Goal: Transaction & Acquisition: Purchase product/service

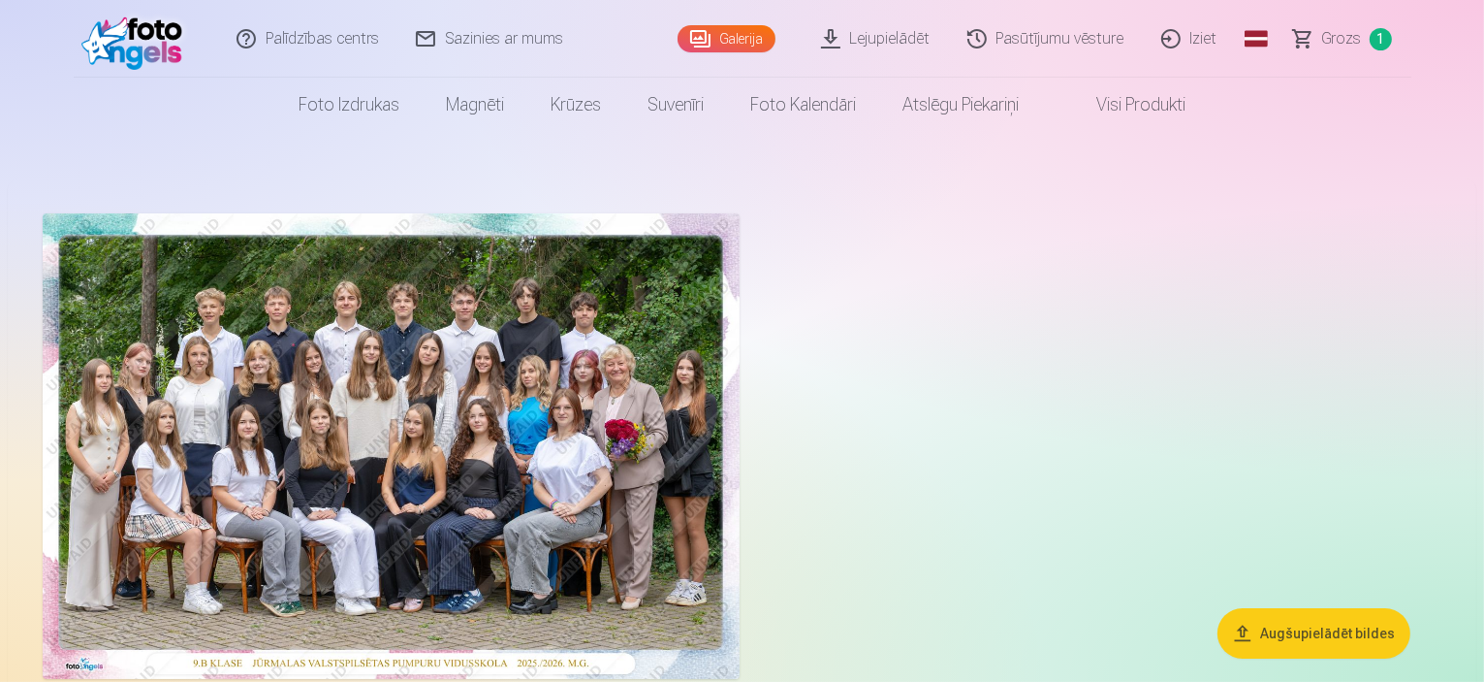
click at [1341, 43] on span "Grozs" at bounding box center [1342, 38] width 40 height 23
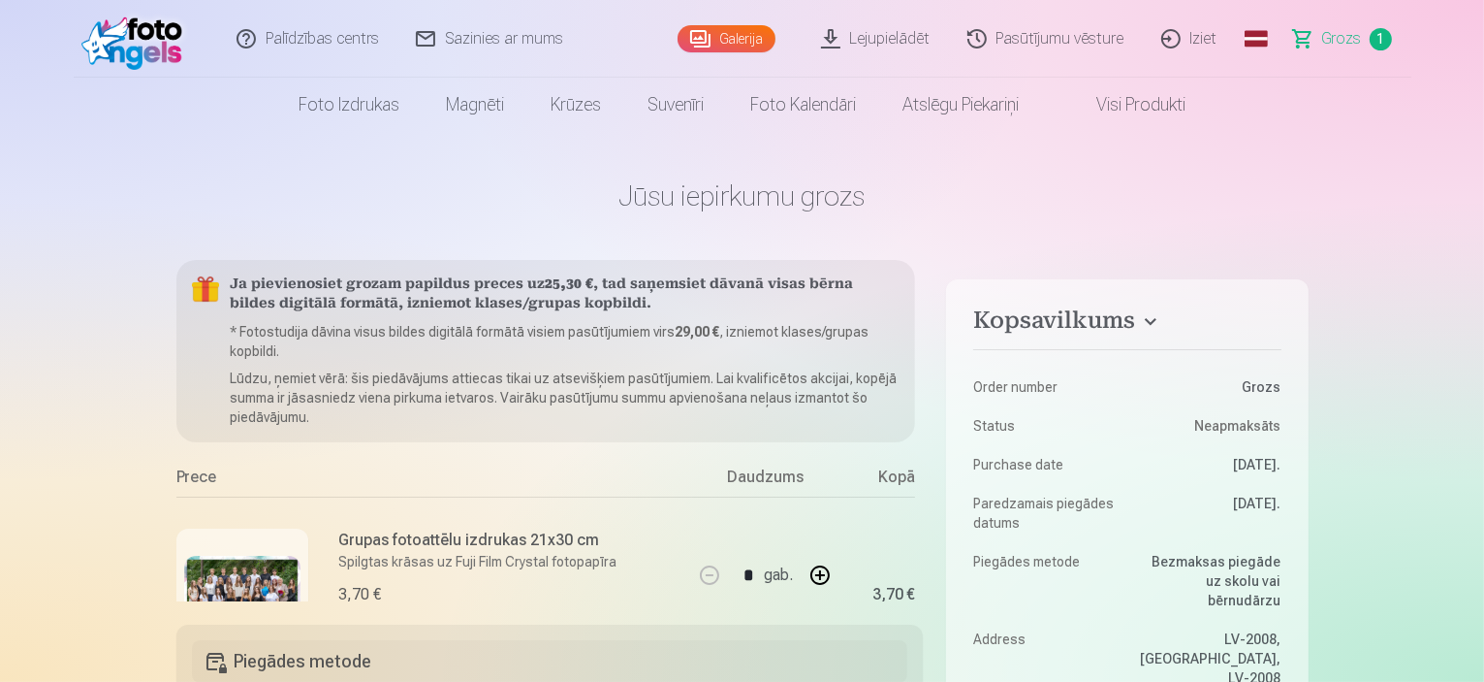
click at [887, 44] on link "Lejupielādēt" at bounding box center [877, 39] width 146 height 78
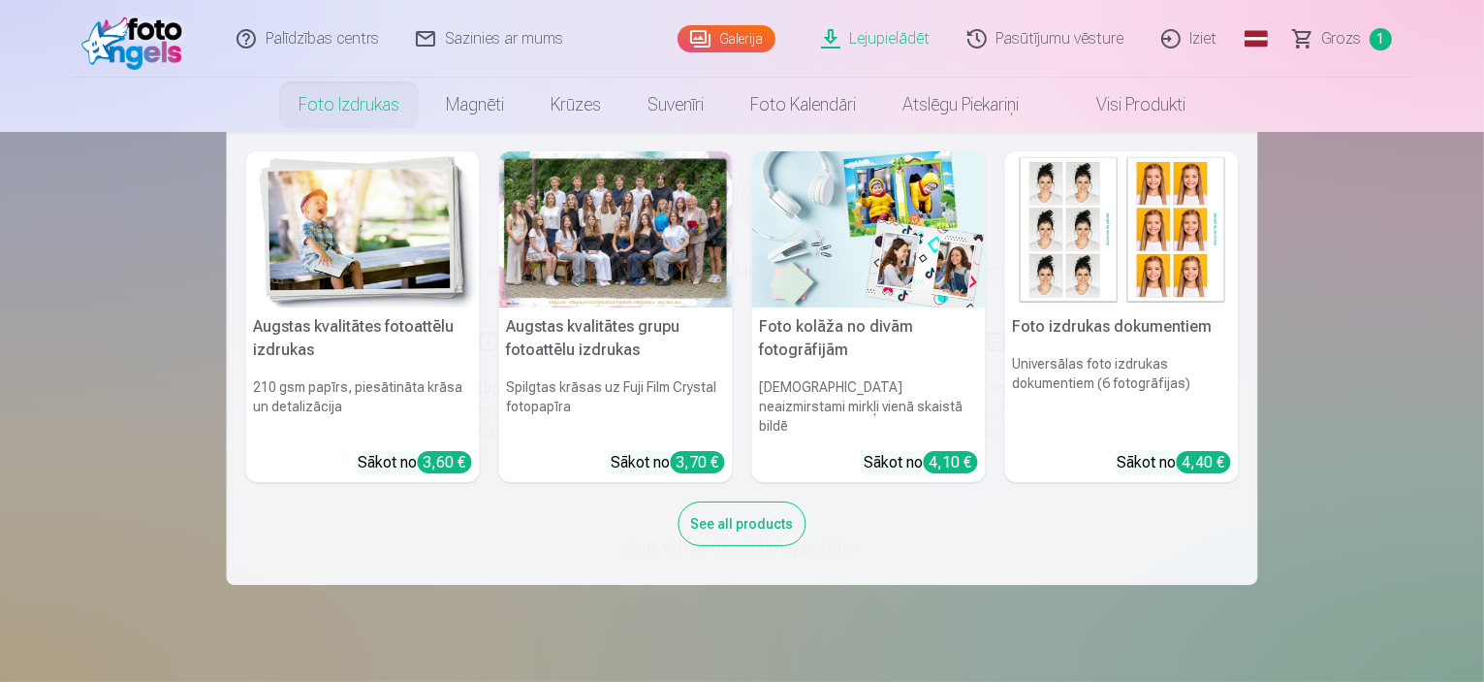
click at [357, 105] on link "Foto izdrukas" at bounding box center [348, 105] width 147 height 54
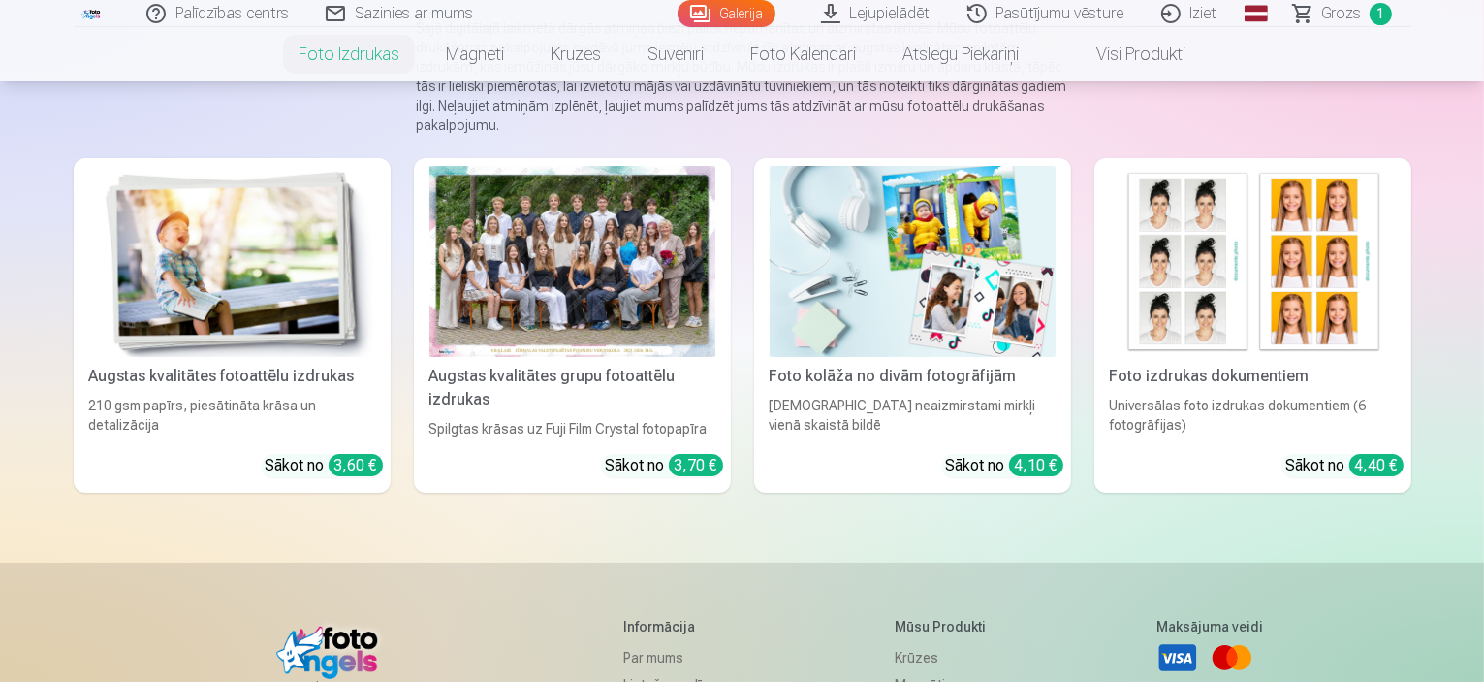
scroll to position [291, 0]
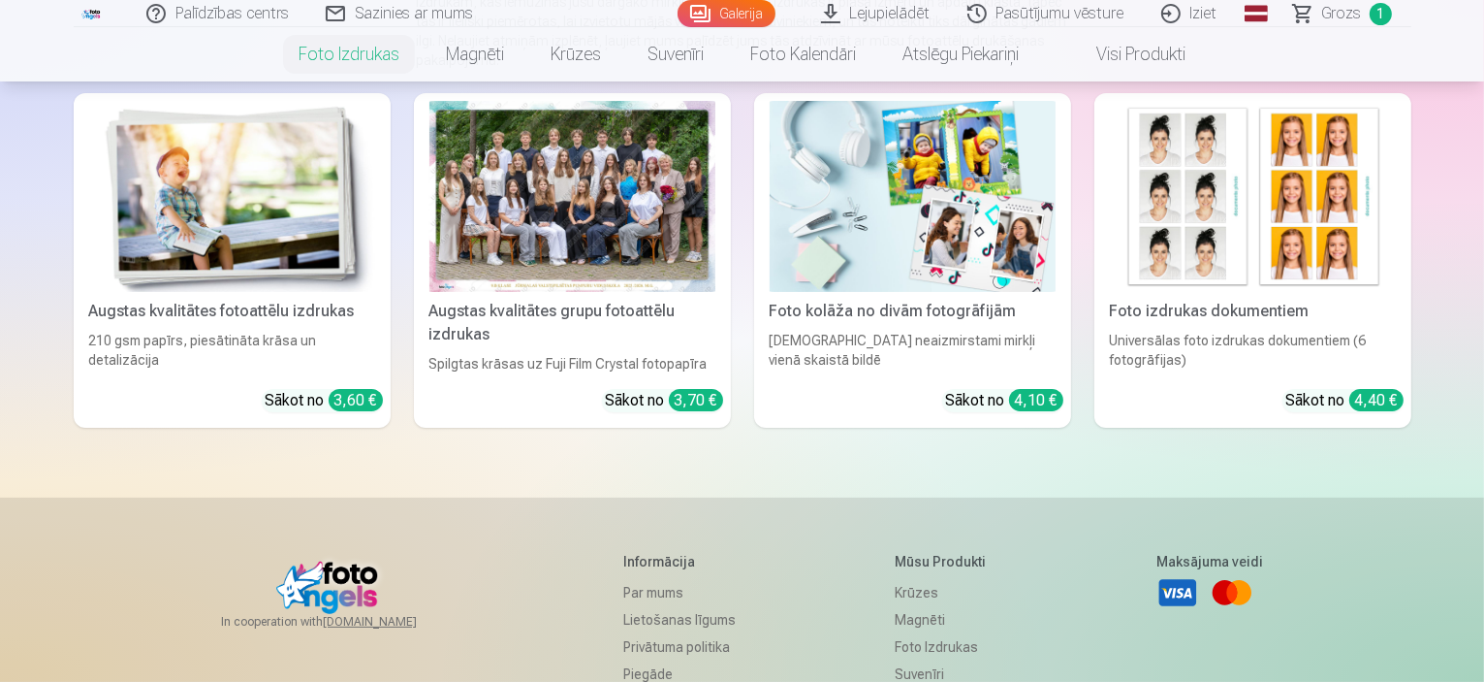
click at [543, 227] on div at bounding box center [572, 196] width 286 height 191
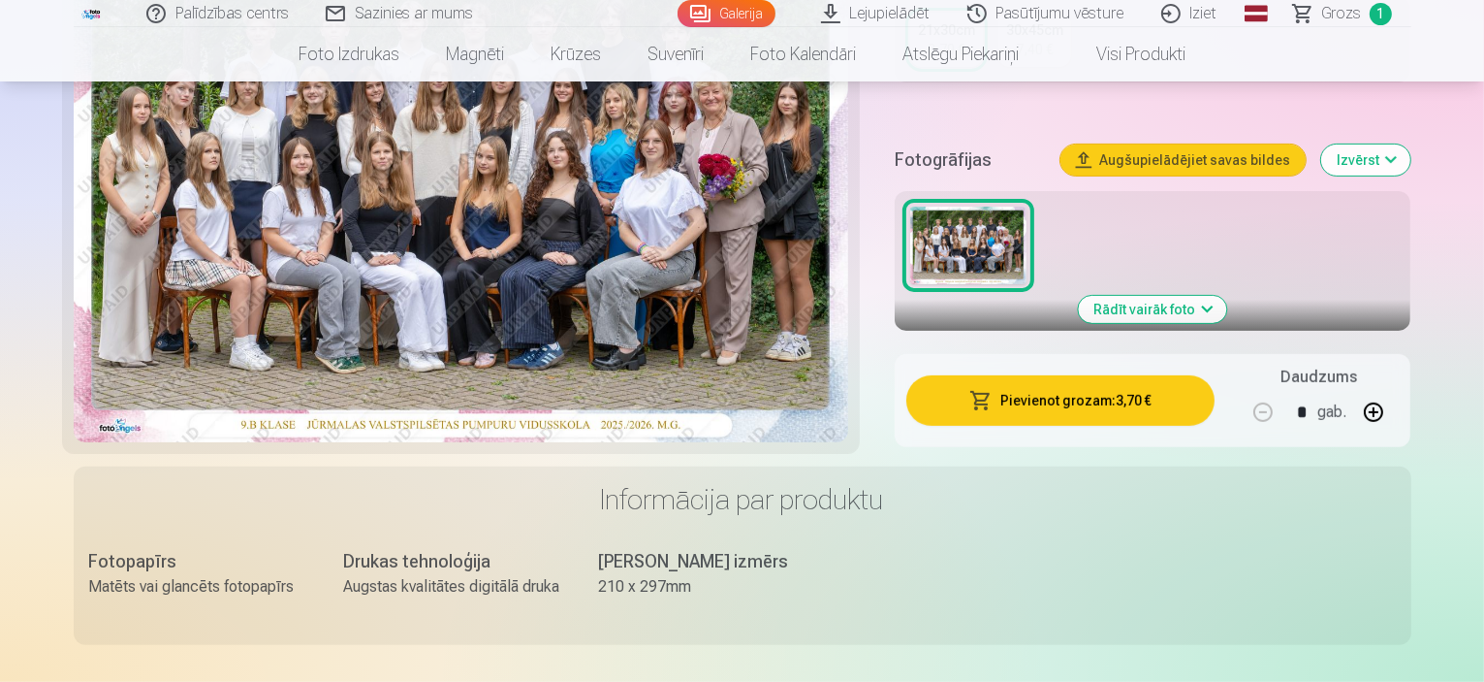
scroll to position [582, 0]
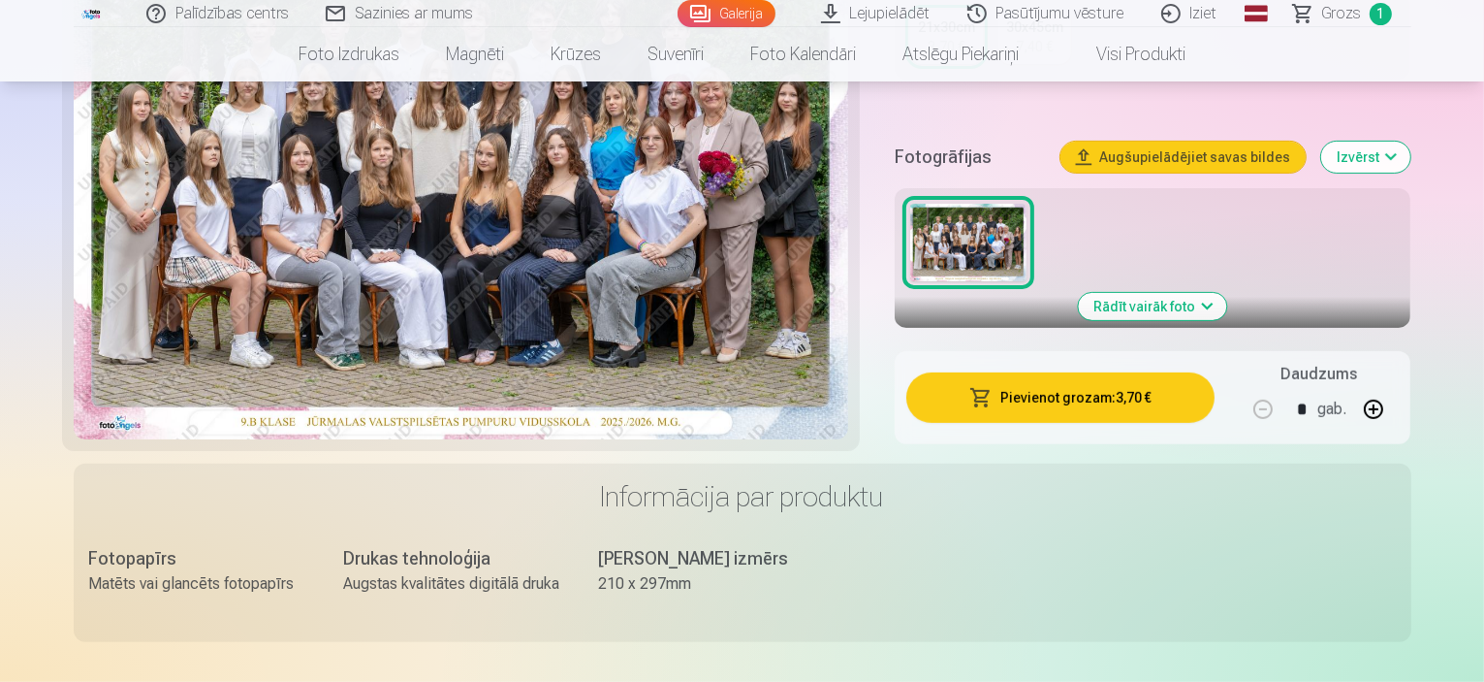
click at [1259, 142] on button "Augšupielādējiet savas bildes" at bounding box center [1183, 157] width 245 height 31
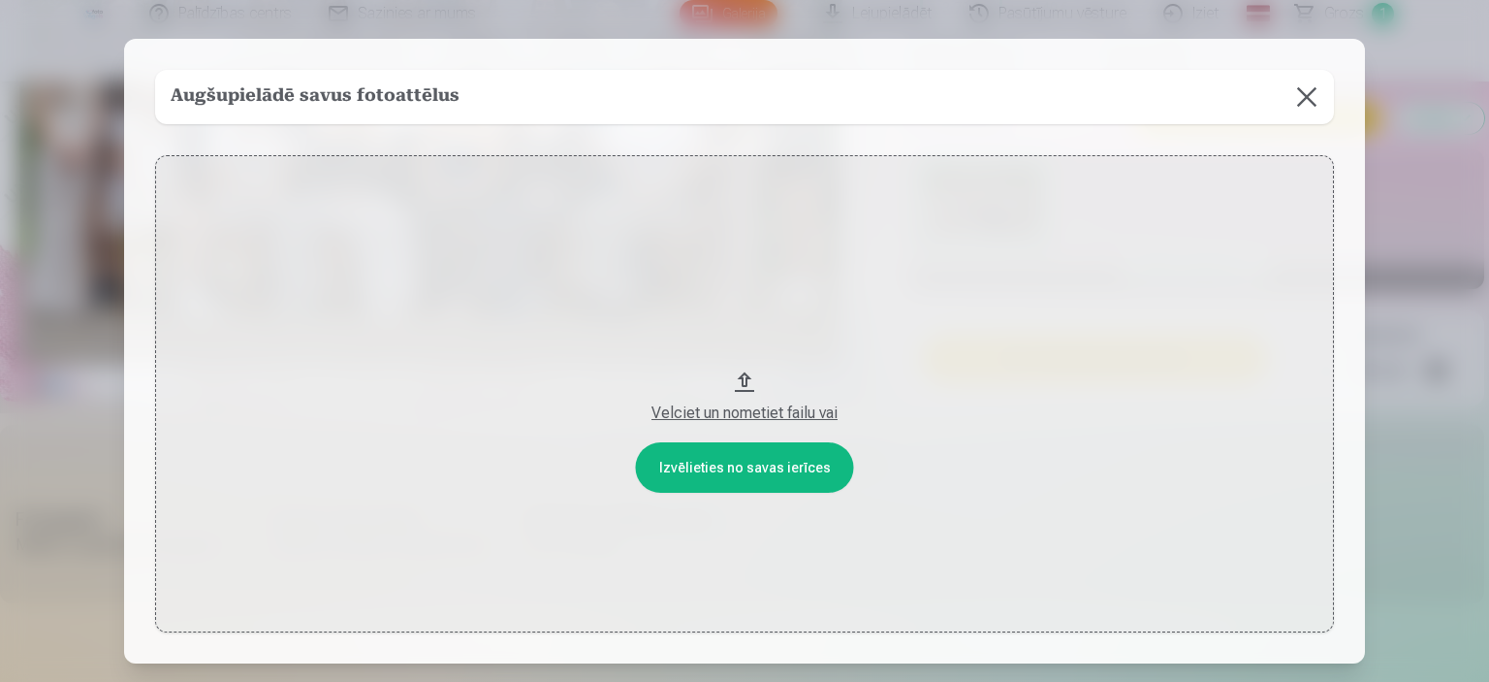
click at [1303, 103] on button at bounding box center [1307, 97] width 54 height 54
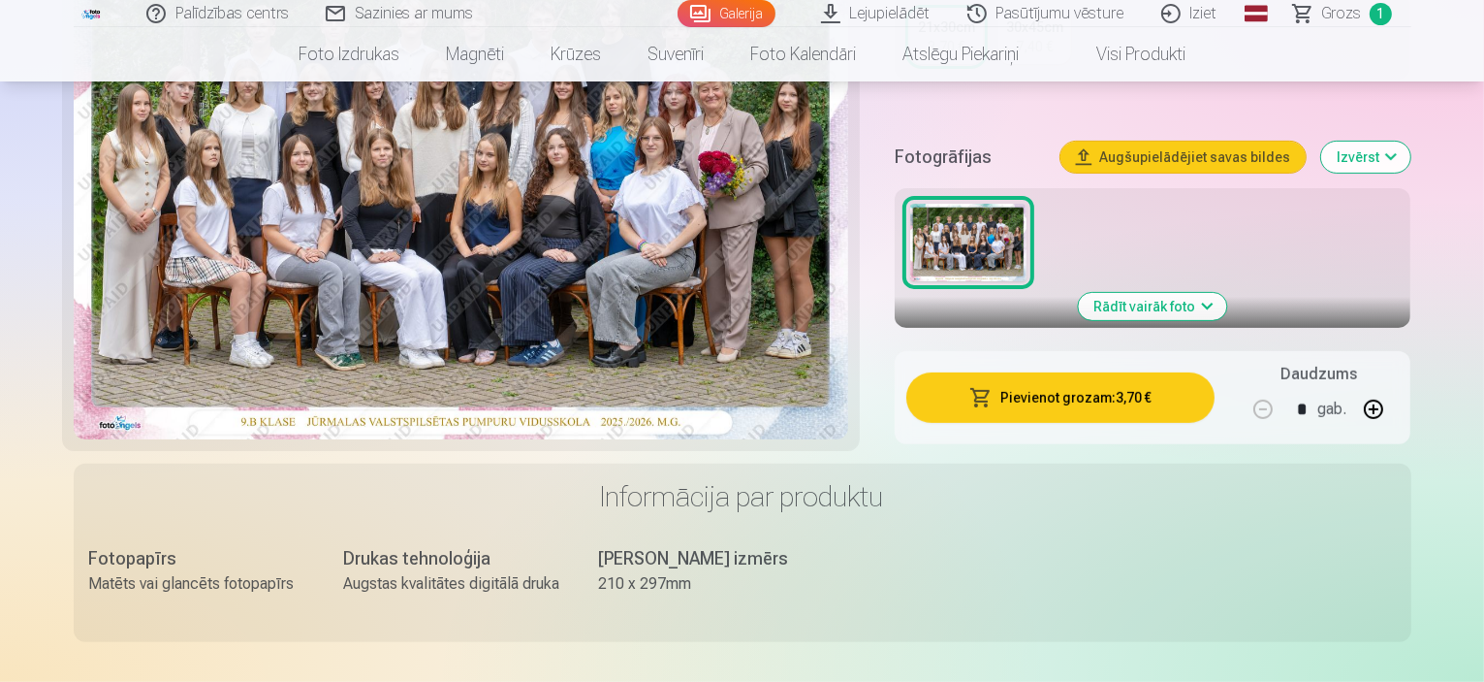
click at [1227, 293] on button "Rādīt vairāk foto" at bounding box center [1153, 306] width 148 height 27
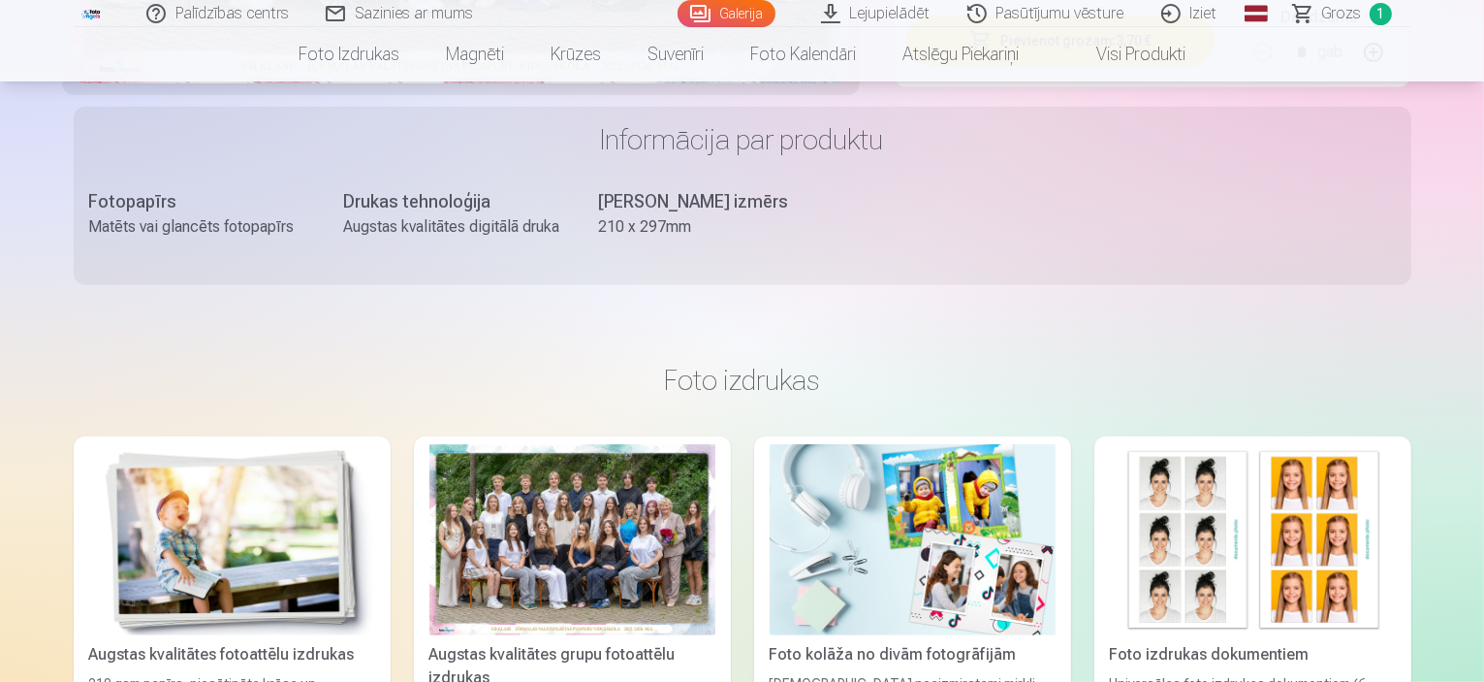
scroll to position [1357, 0]
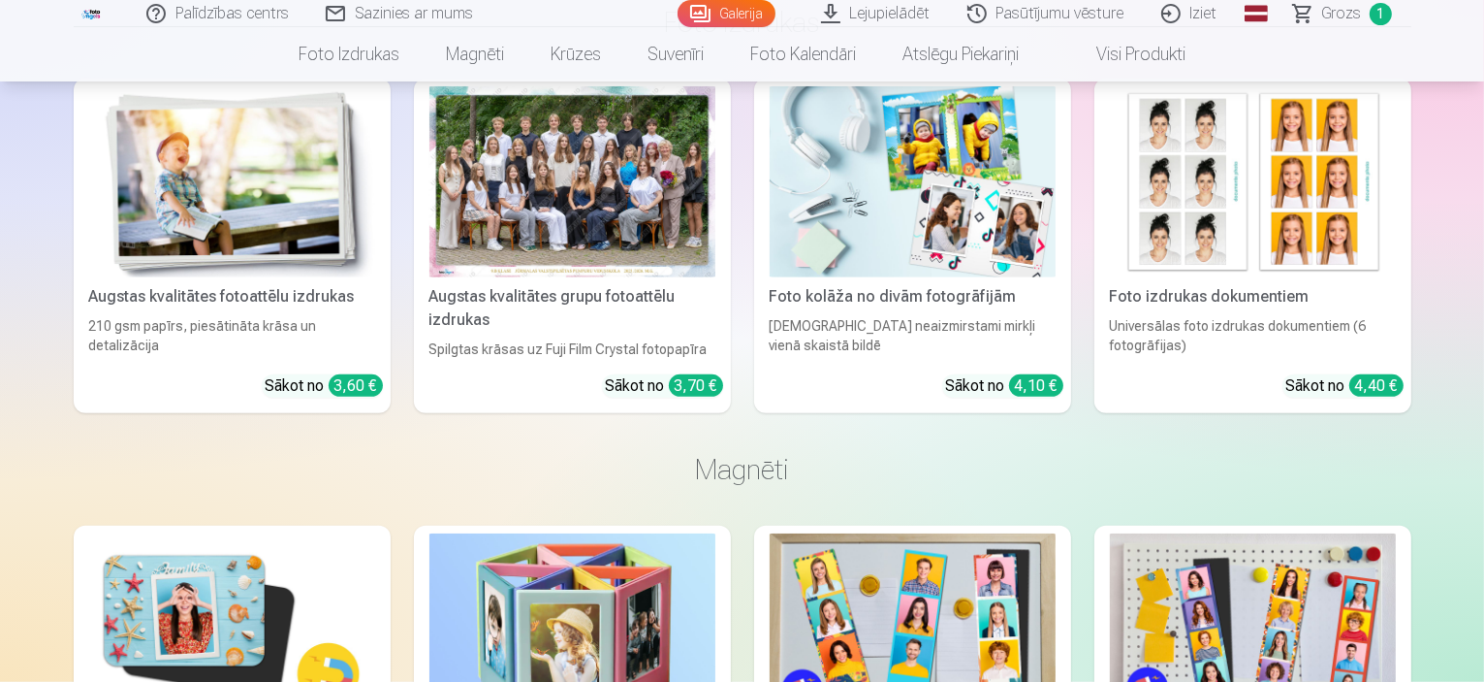
click at [1225, 161] on img at bounding box center [1253, 181] width 286 height 191
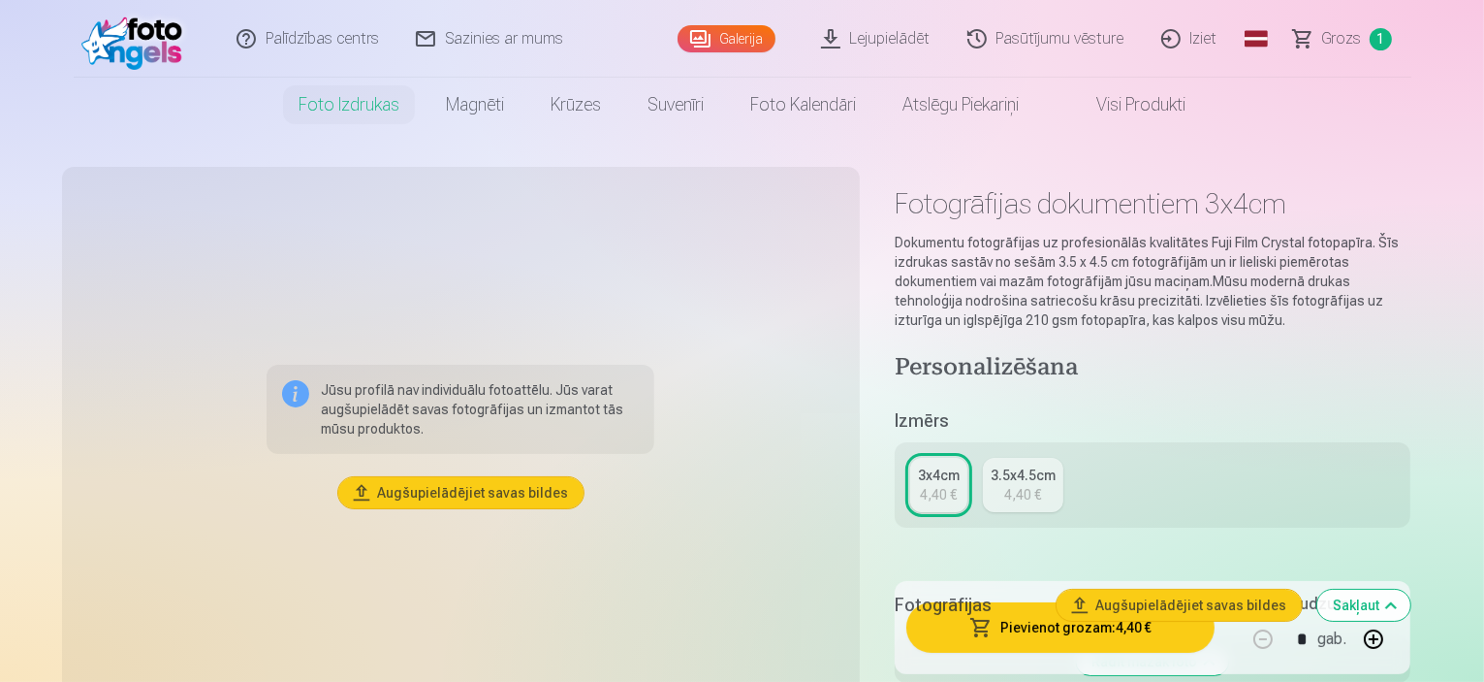
click at [1367, 44] on link "Grozs 1" at bounding box center [1344, 39] width 136 height 78
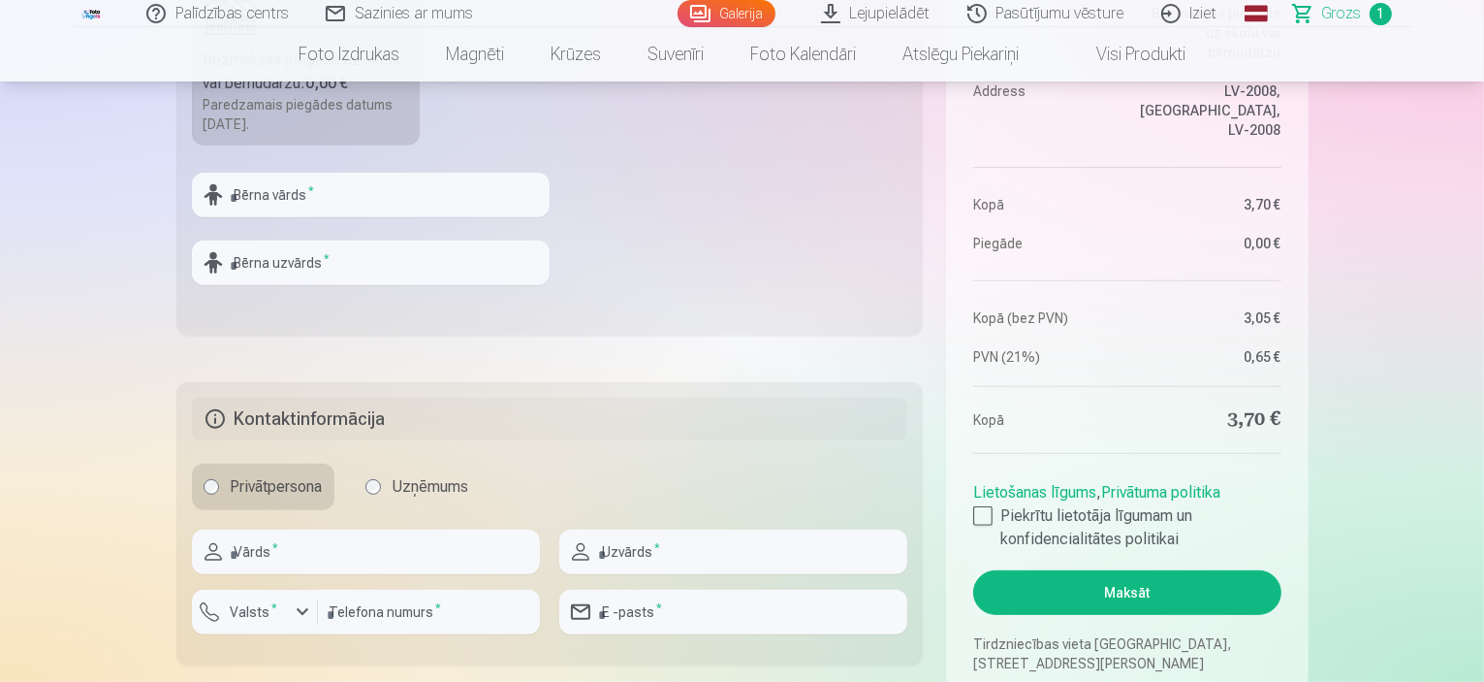
scroll to position [970, 0]
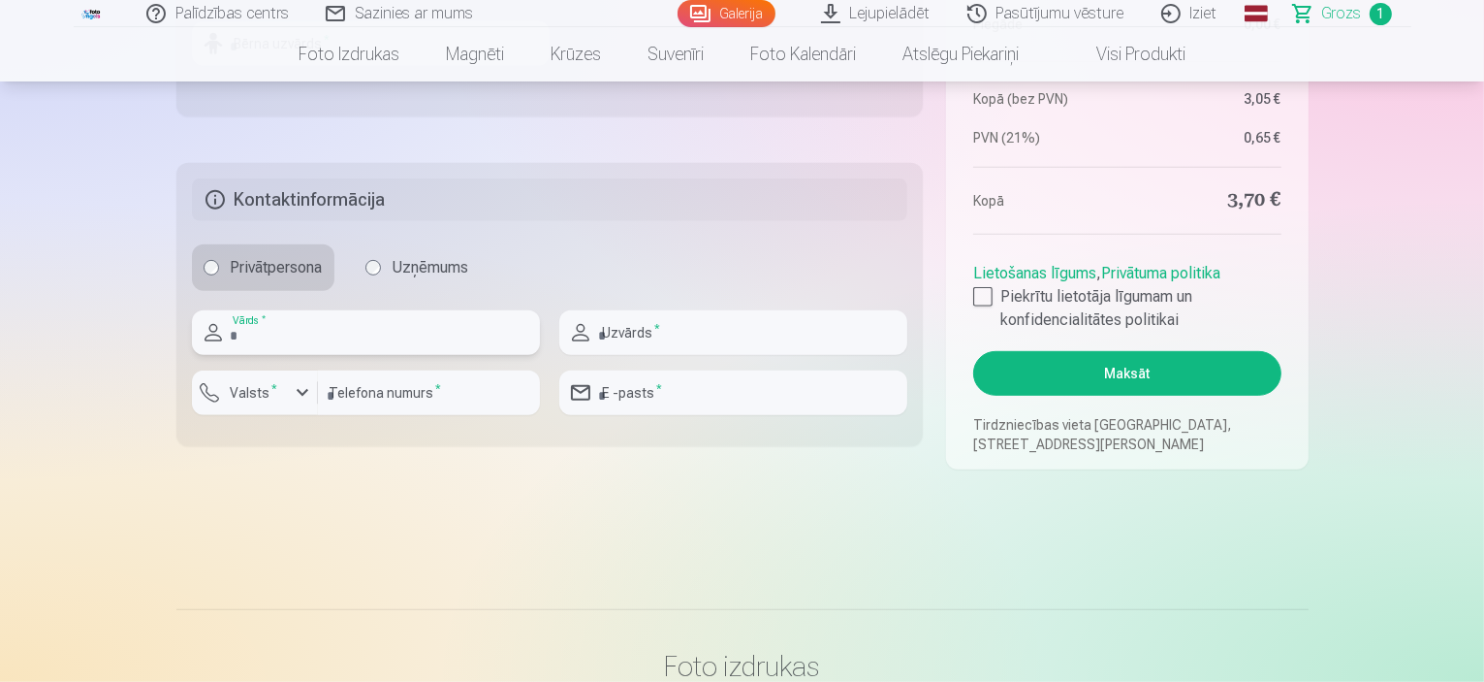
click at [339, 333] on input "text" at bounding box center [366, 332] width 348 height 45
type input "****"
type input "*******"
type input "********"
type input "**********"
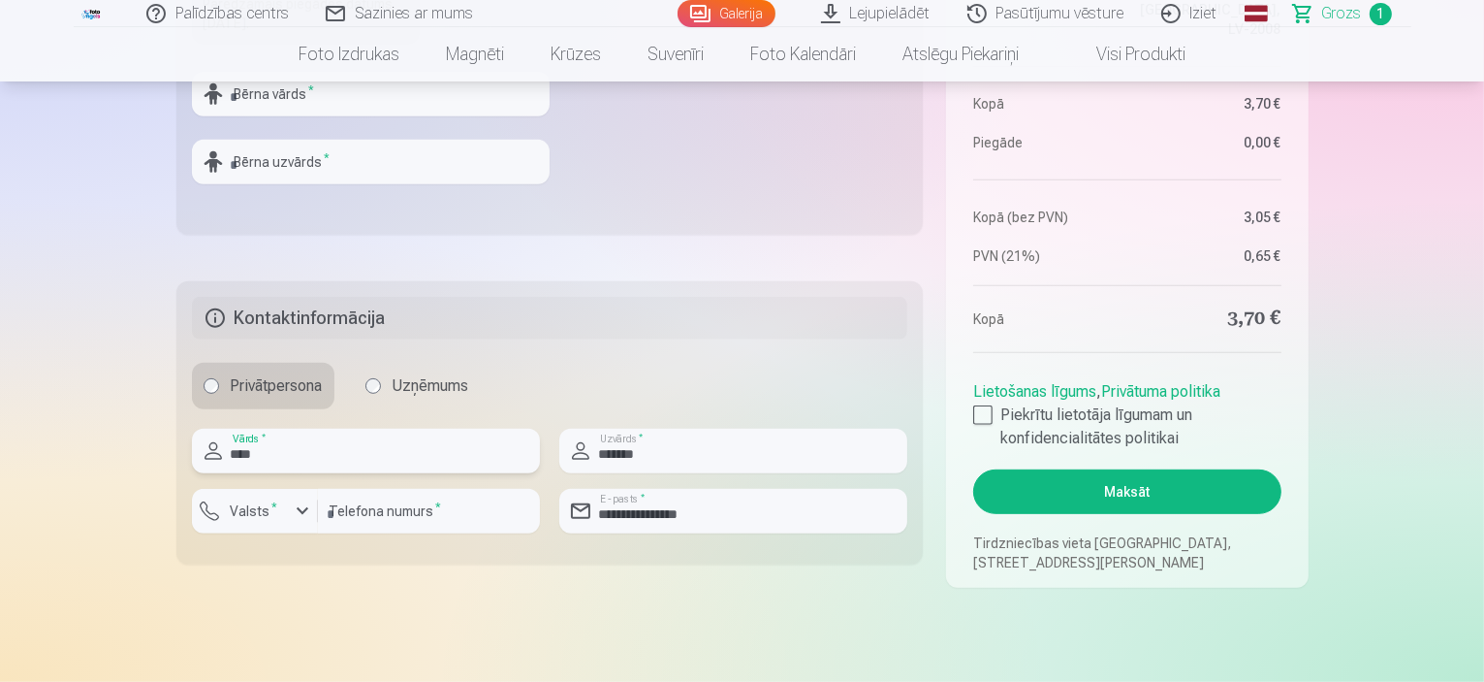
scroll to position [679, 0]
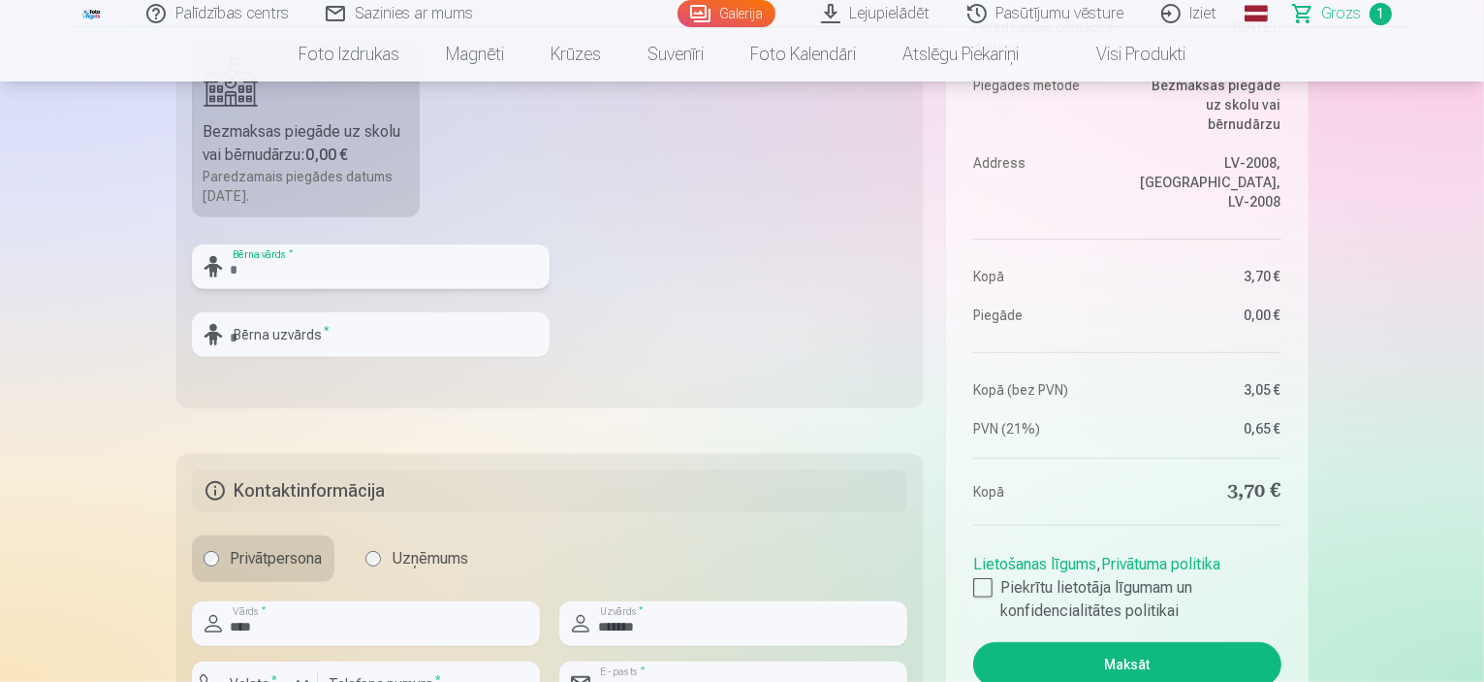
click at [252, 270] on input "text" at bounding box center [371, 266] width 358 height 45
type input "****"
click at [277, 346] on input "text" at bounding box center [371, 334] width 358 height 45
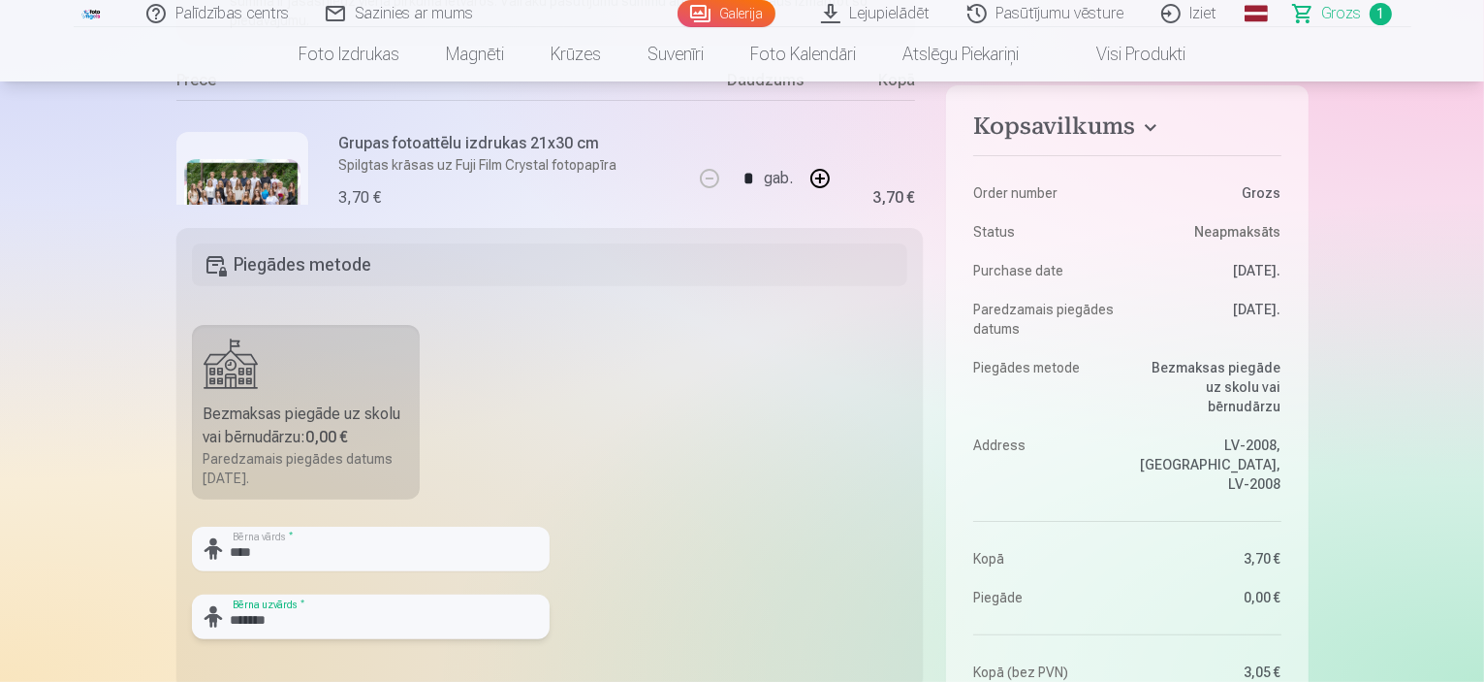
scroll to position [388, 0]
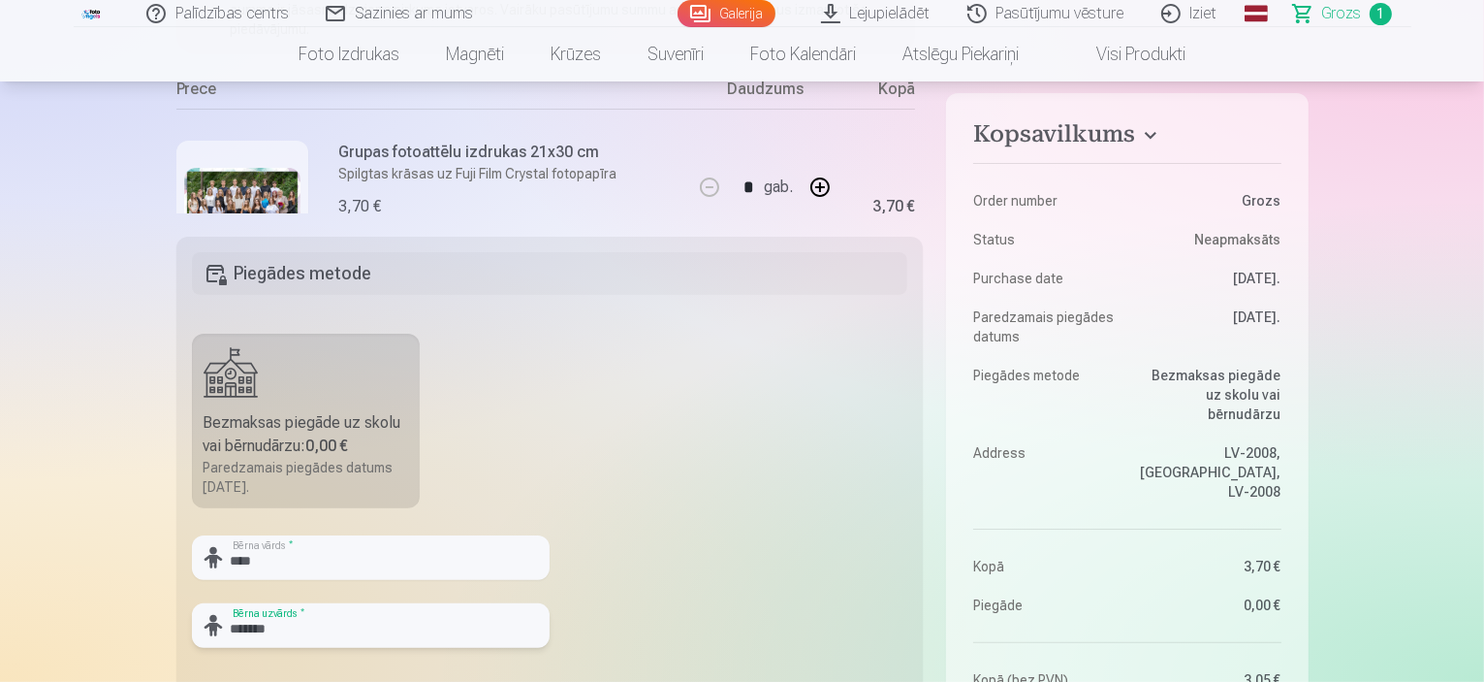
type input "*******"
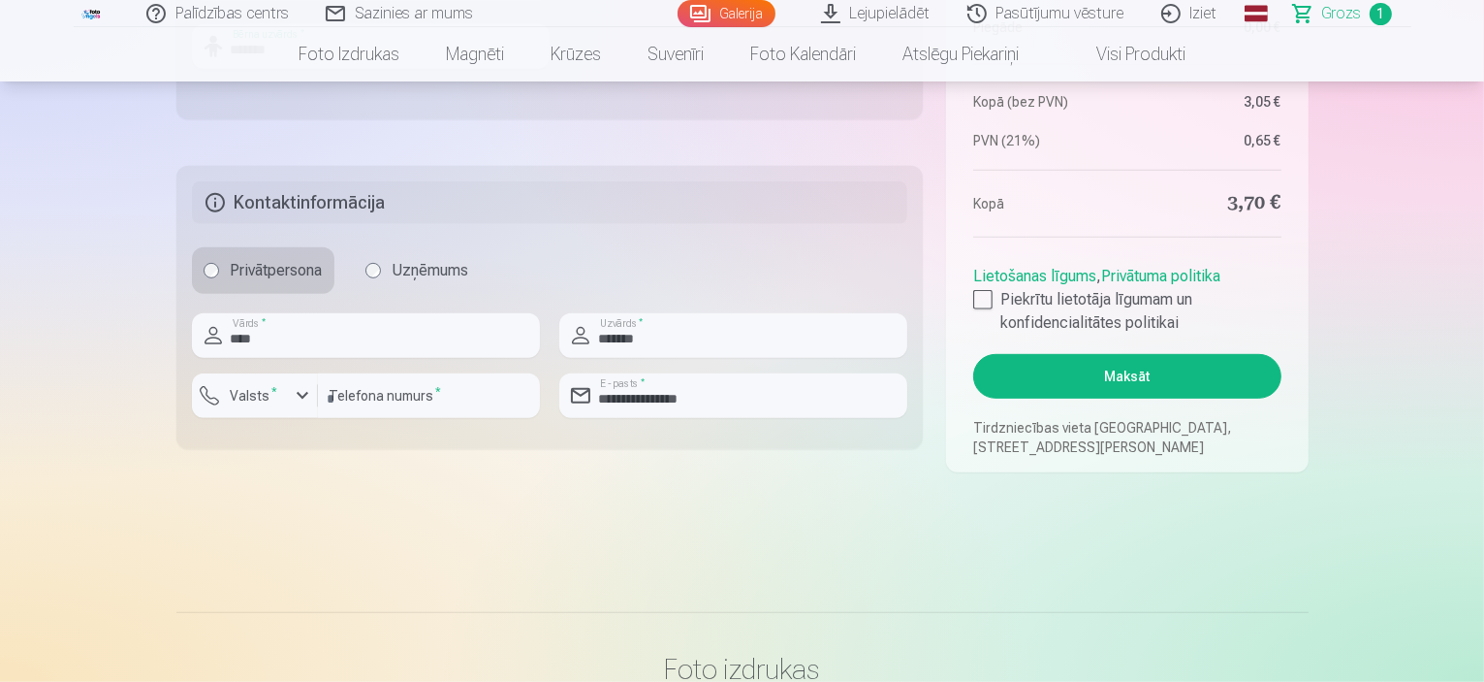
scroll to position [970, 0]
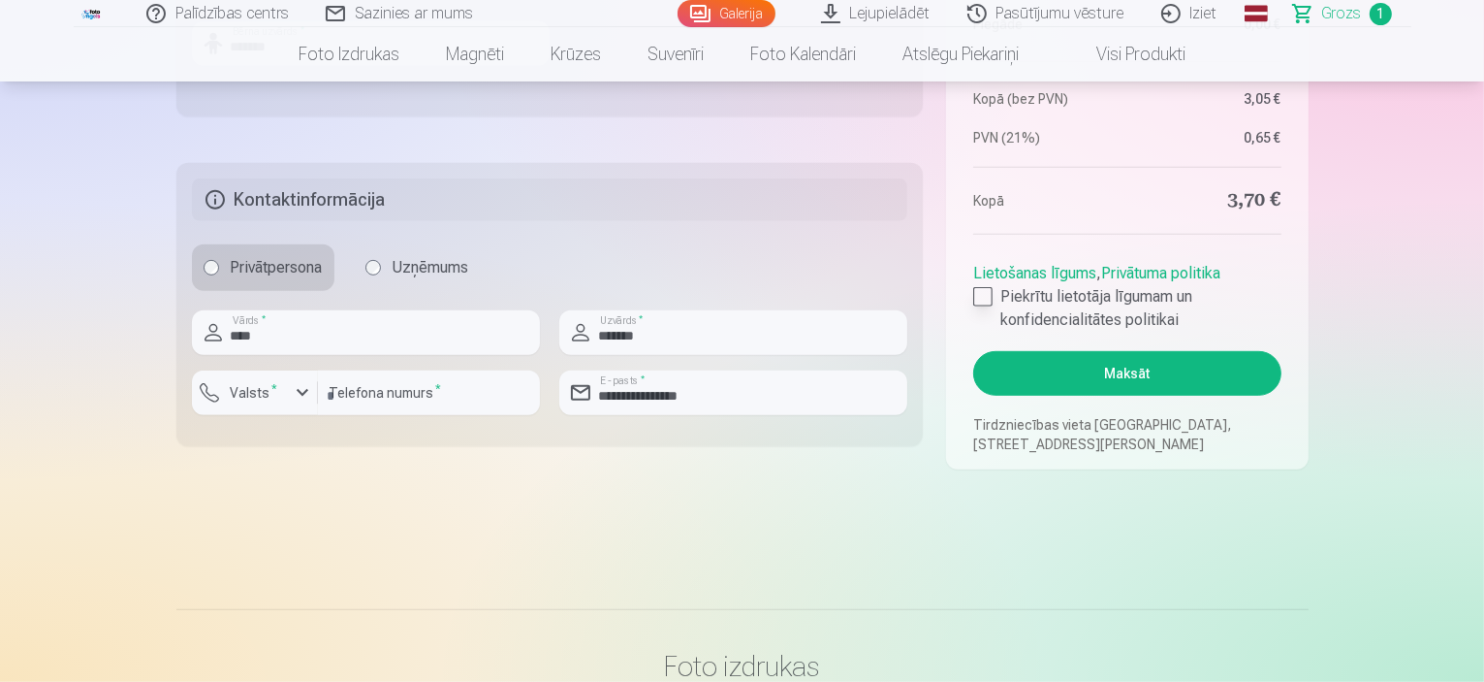
click at [985, 296] on div at bounding box center [982, 296] width 19 height 19
click at [1167, 372] on button "Maksāt" at bounding box center [1126, 373] width 307 height 45
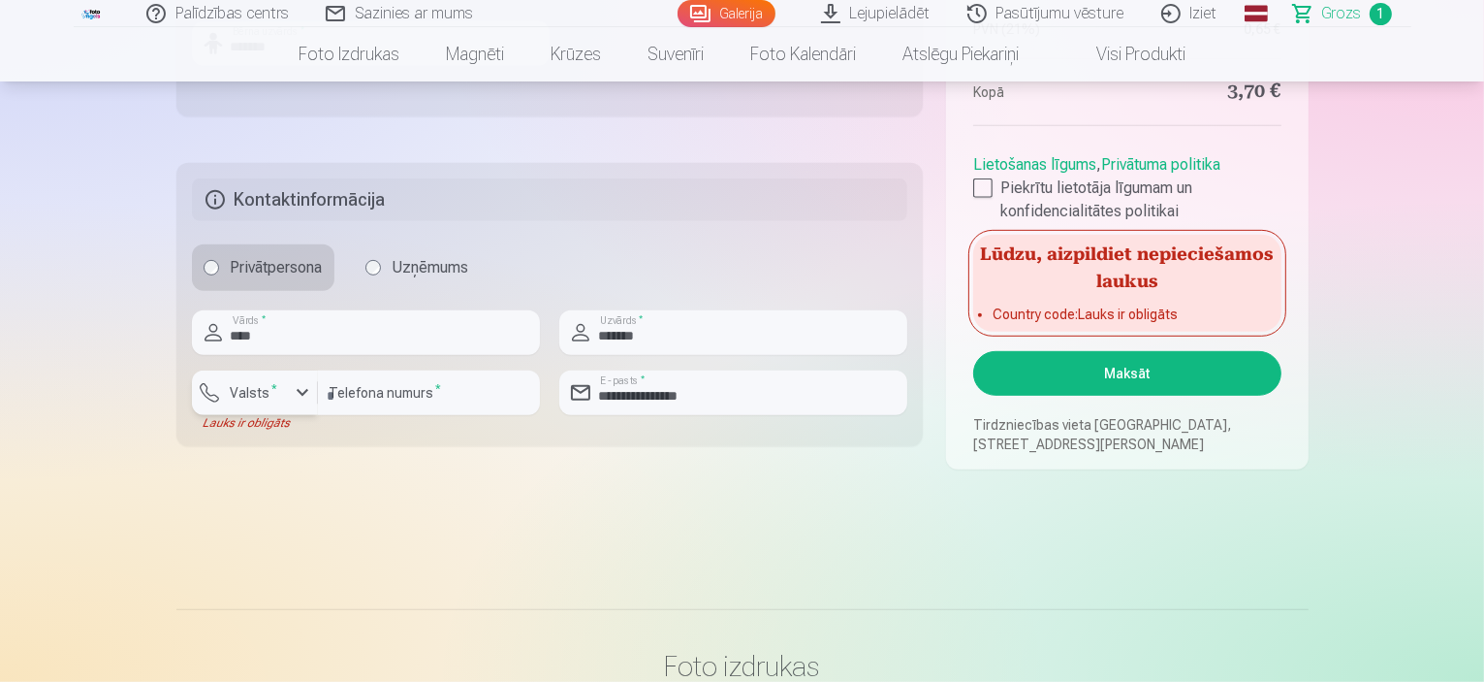
click at [299, 391] on div "button" at bounding box center [302, 392] width 23 height 23
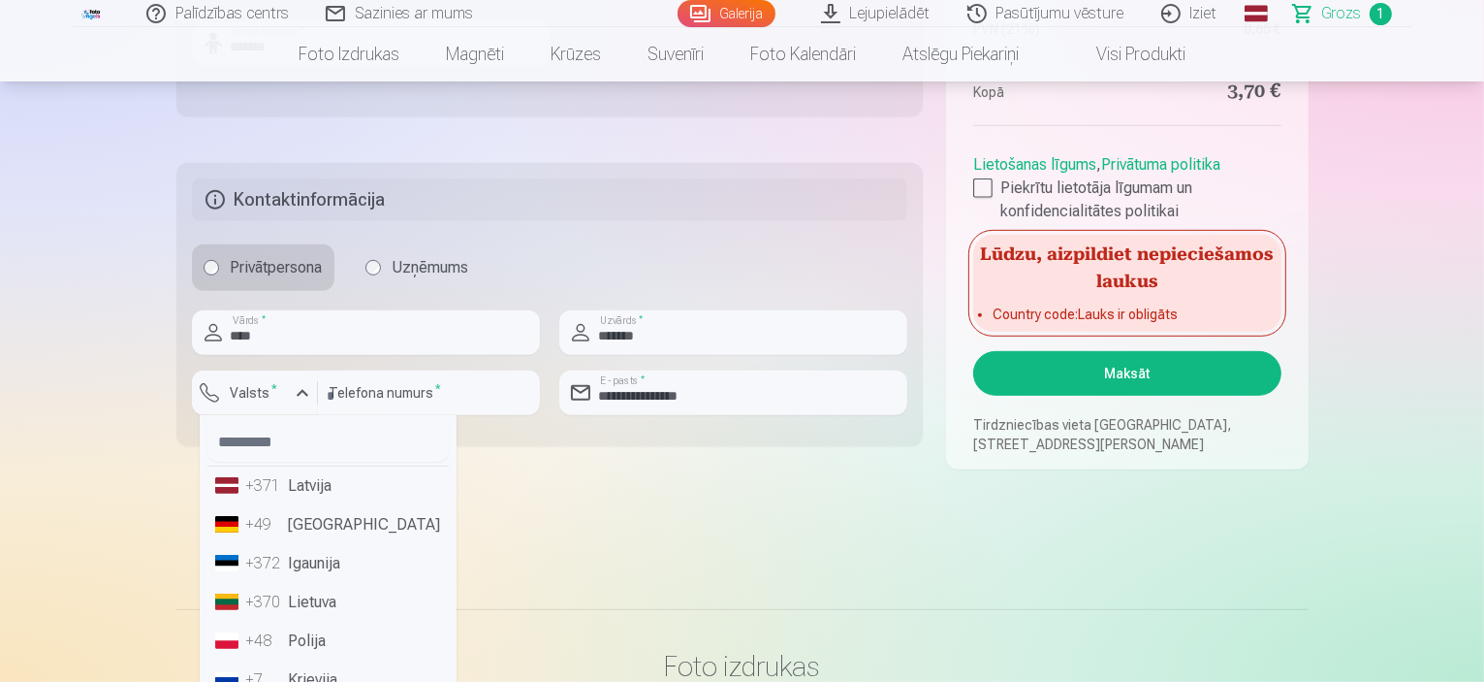
click at [328, 489] on li "+371 Latvija" at bounding box center [327, 485] width 241 height 39
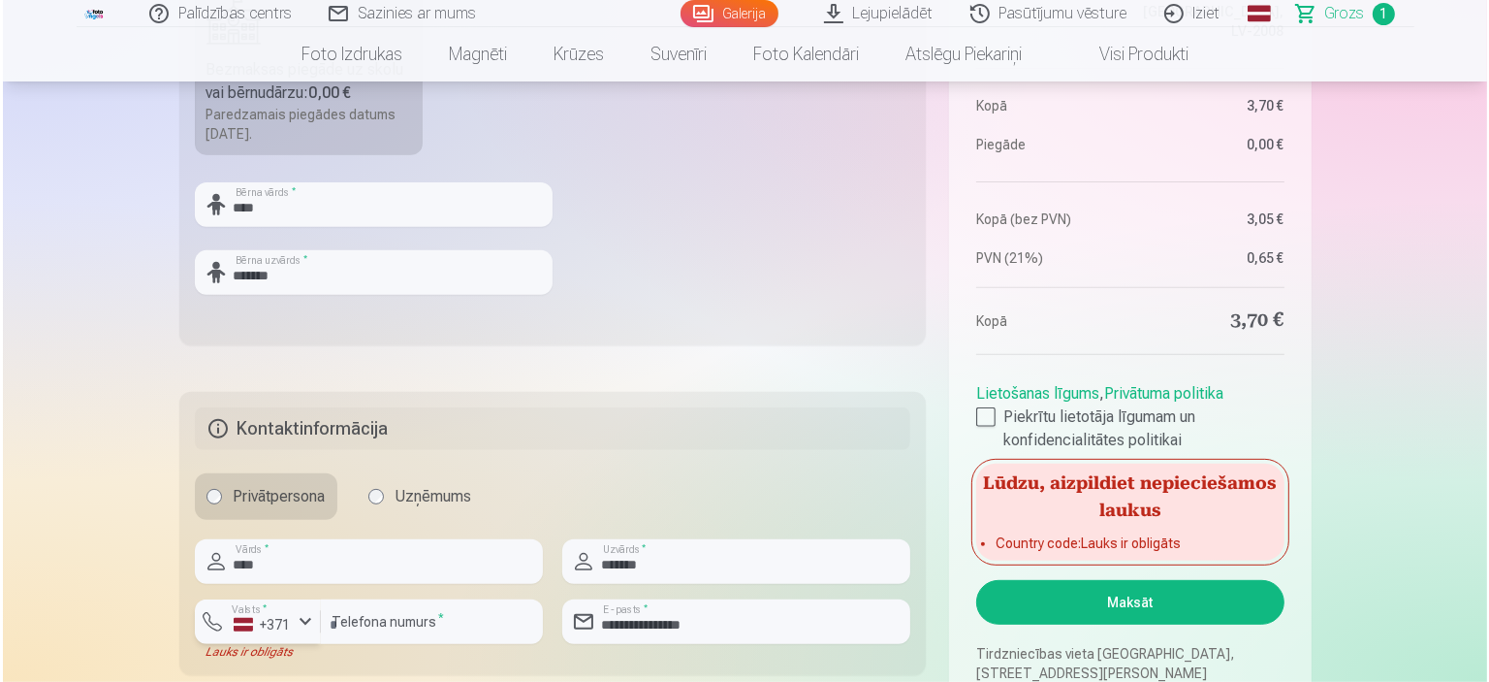
scroll to position [679, 0]
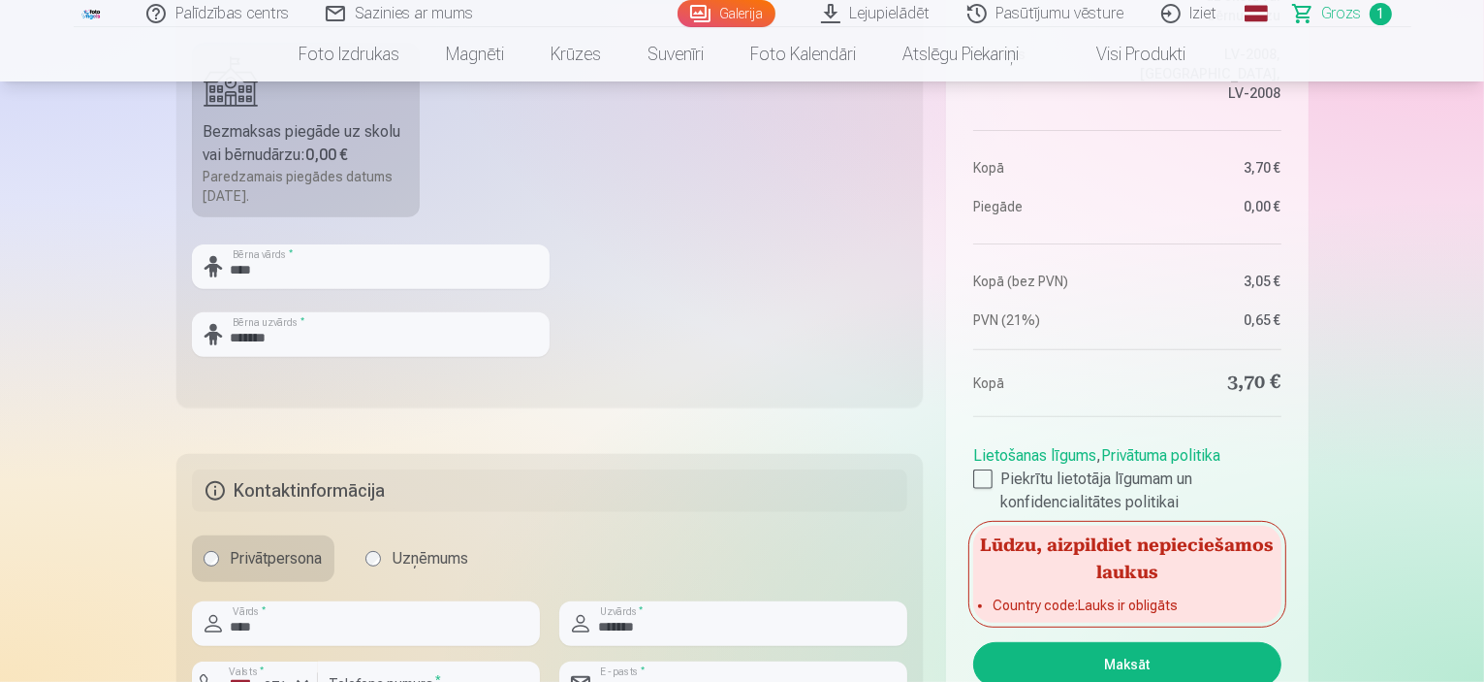
click at [1202, 666] on button "Maksāt" at bounding box center [1126, 664] width 307 height 45
